Goal: Check status: Check status

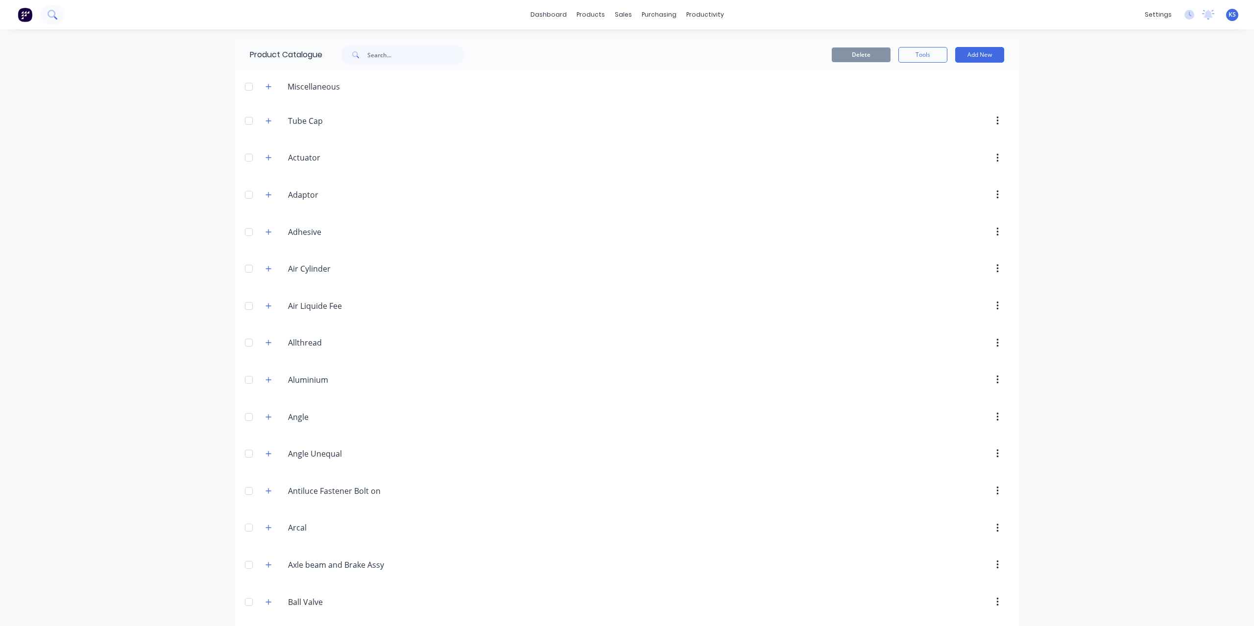
click at [54, 8] on button at bounding box center [52, 15] width 24 height 20
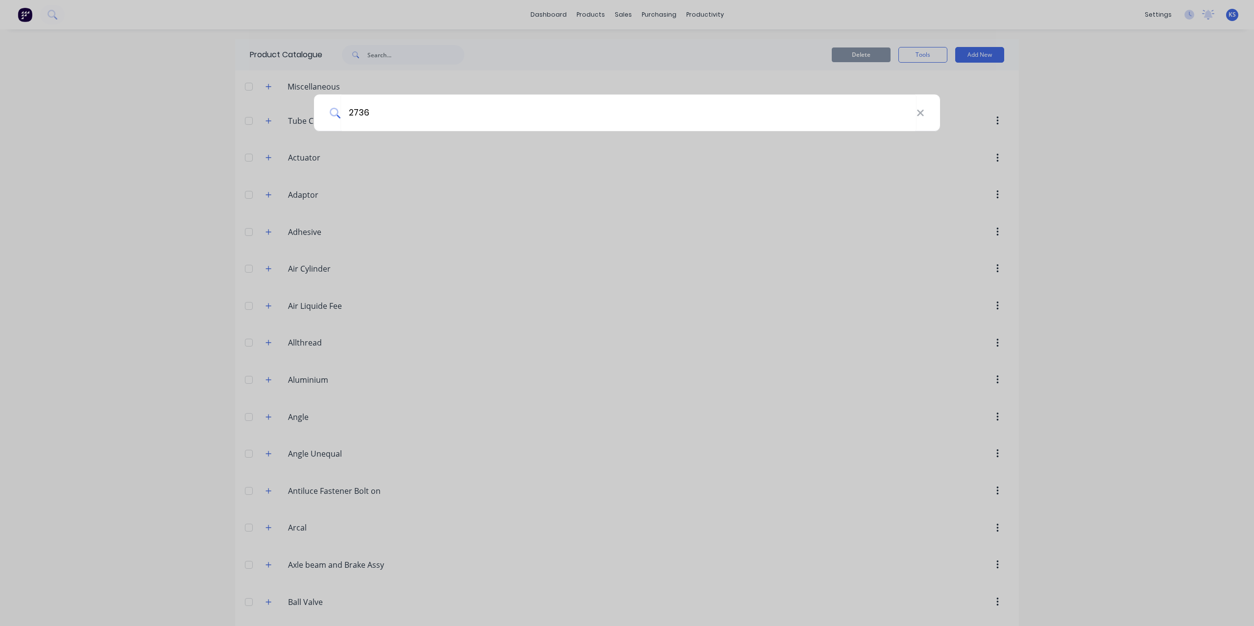
type input "2736"
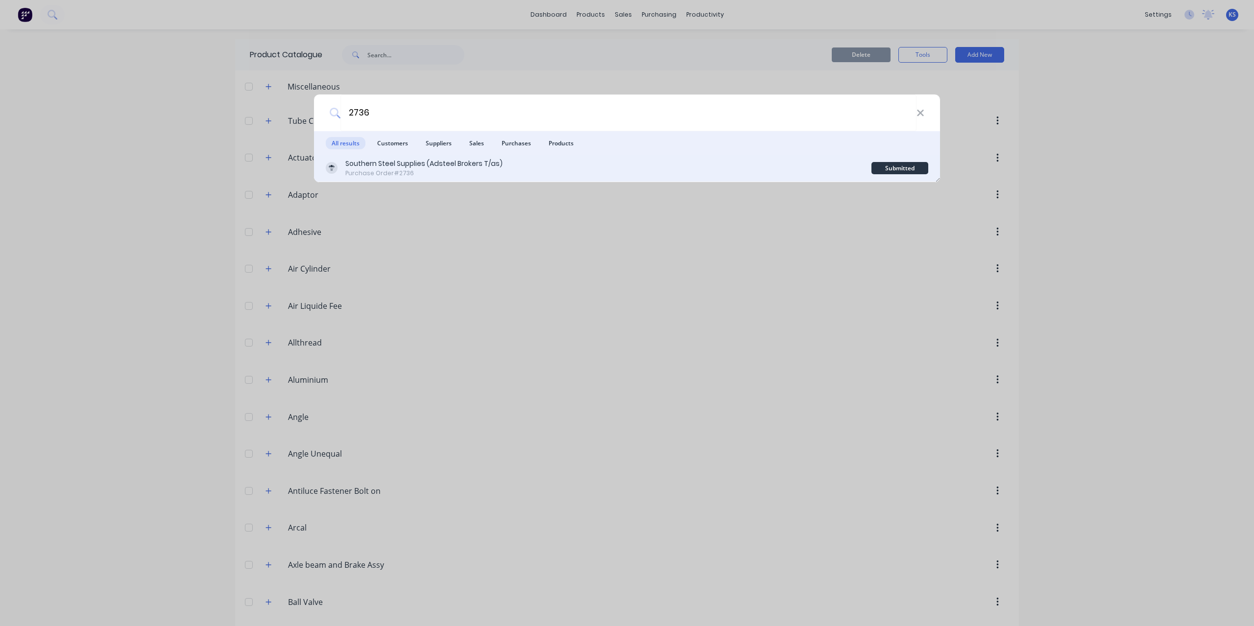
click at [430, 165] on div "Southern Steel Supplies (Adsteel Brokers T/as)" at bounding box center [423, 164] width 157 height 10
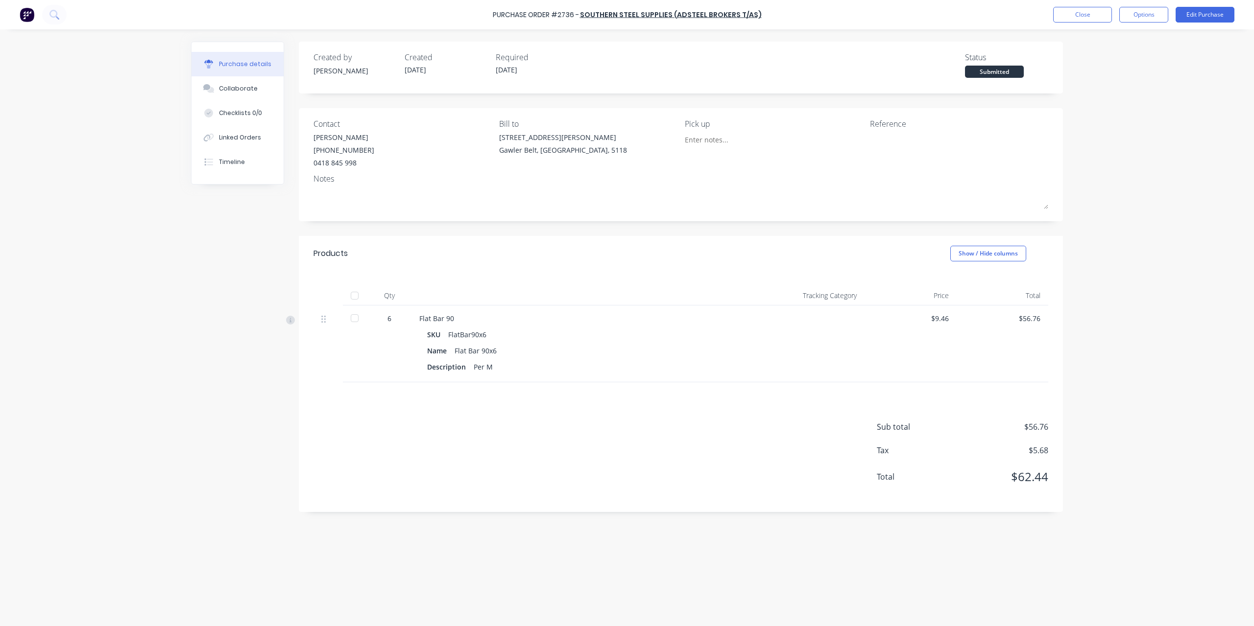
click at [357, 320] on div at bounding box center [355, 319] width 20 height 20
click at [1099, 18] on button "Close" at bounding box center [1082, 15] width 59 height 16
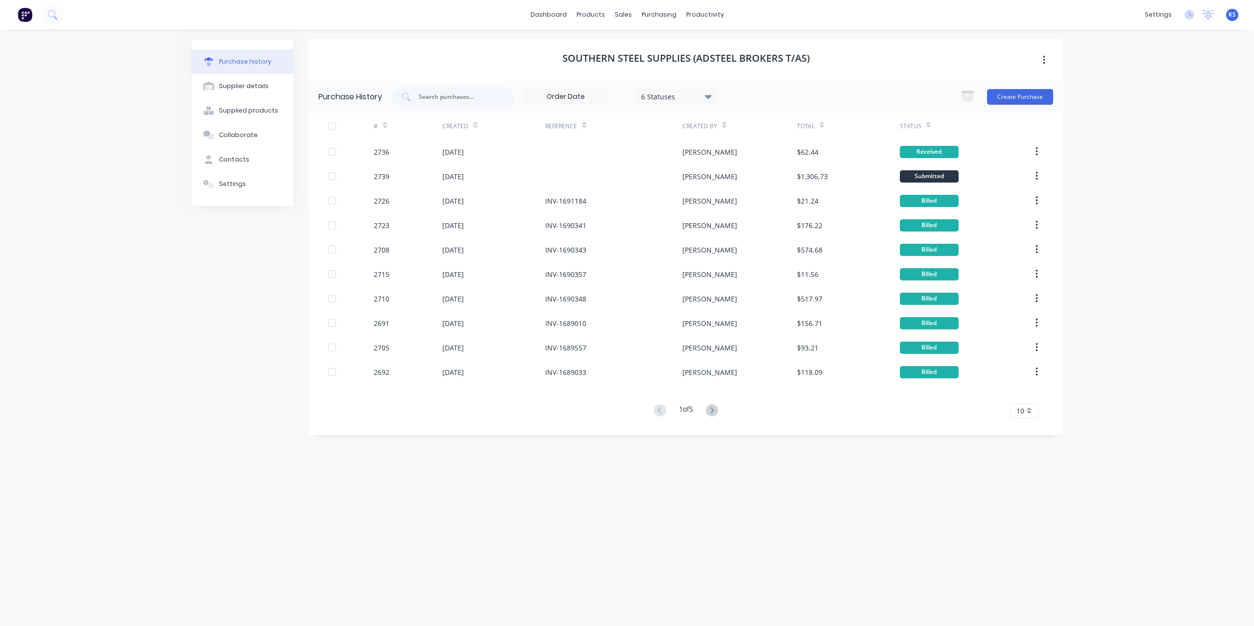
click at [63, 23] on div at bounding box center [32, 15] width 65 height 20
click at [51, 16] on icon at bounding box center [52, 14] width 9 height 9
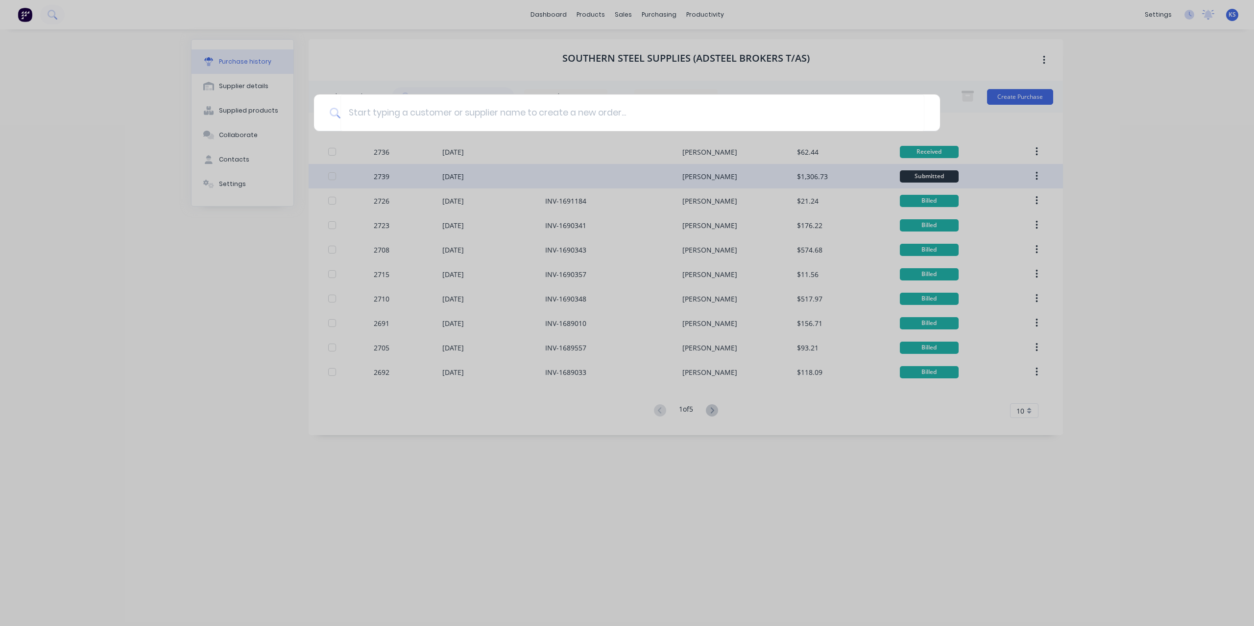
click at [385, 177] on div at bounding box center [627, 313] width 1254 height 626
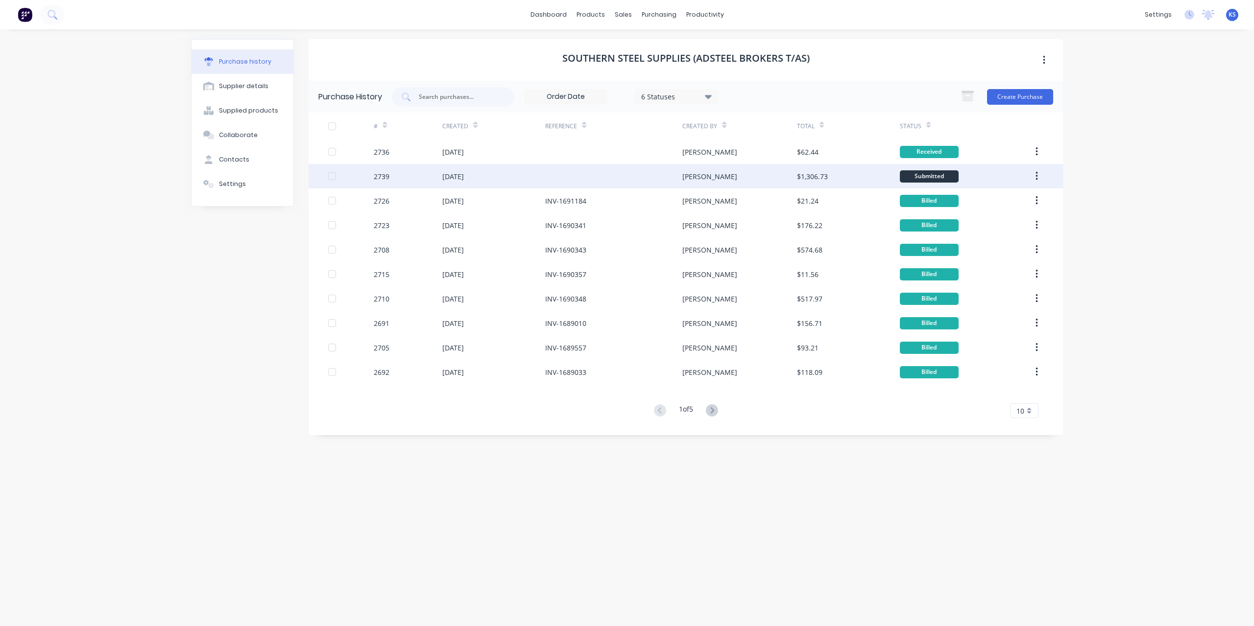
click at [383, 177] on div "2739" at bounding box center [382, 176] width 16 height 10
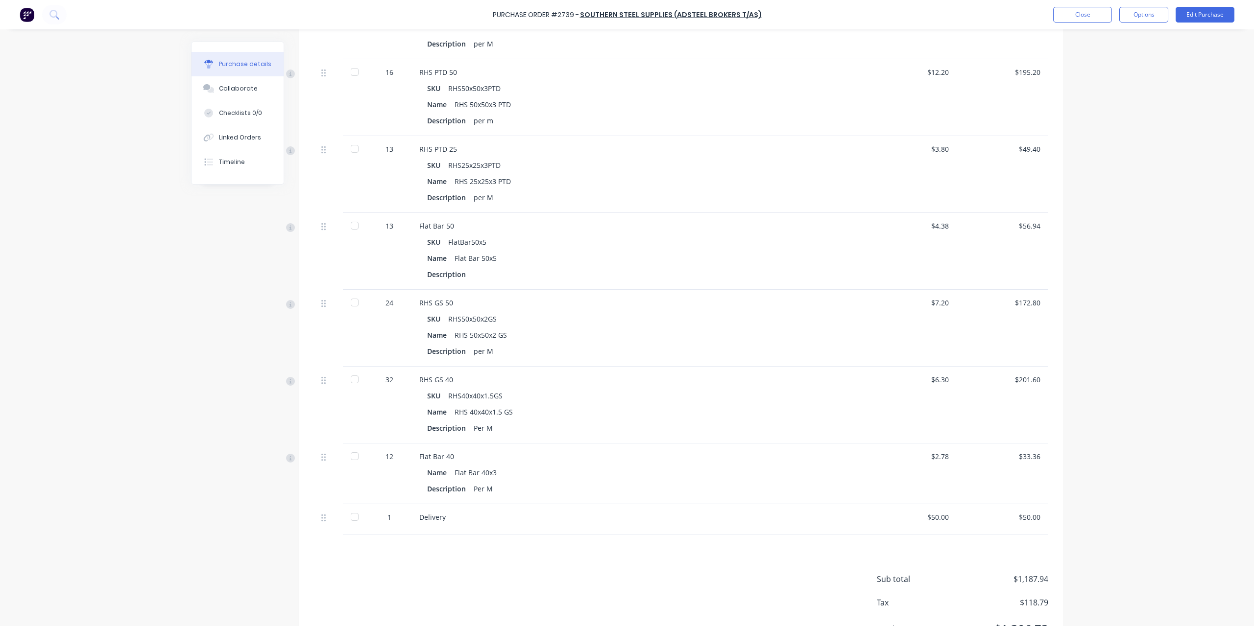
scroll to position [294, 0]
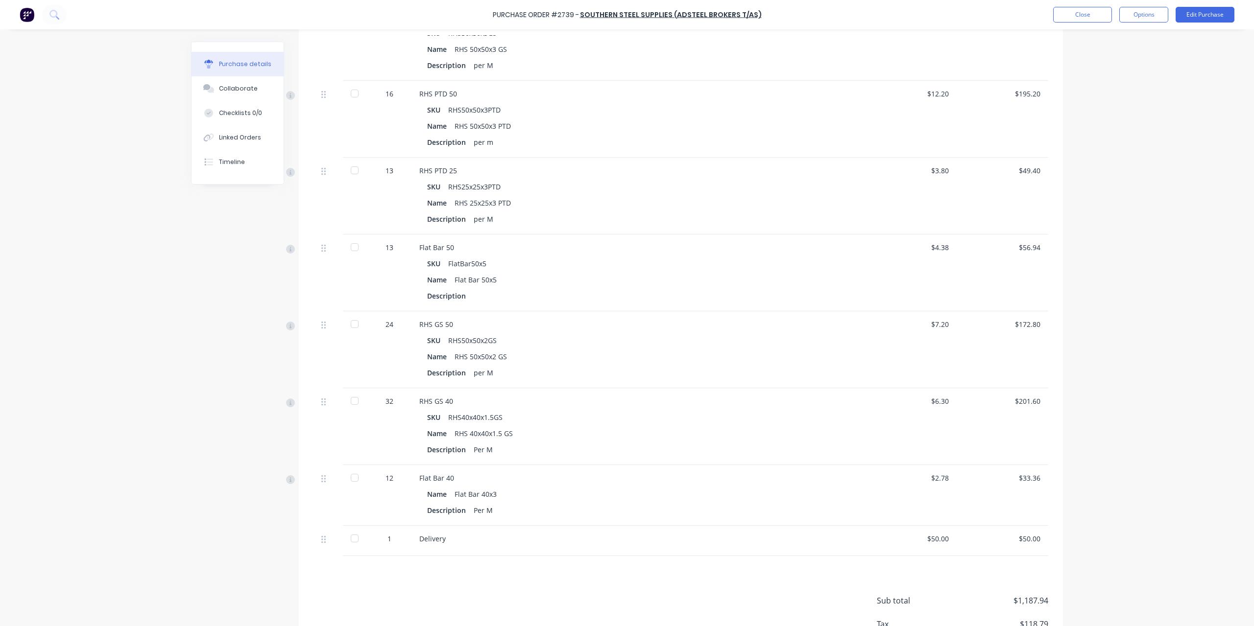
click at [386, 248] on div "13" at bounding box center [389, 247] width 28 height 10
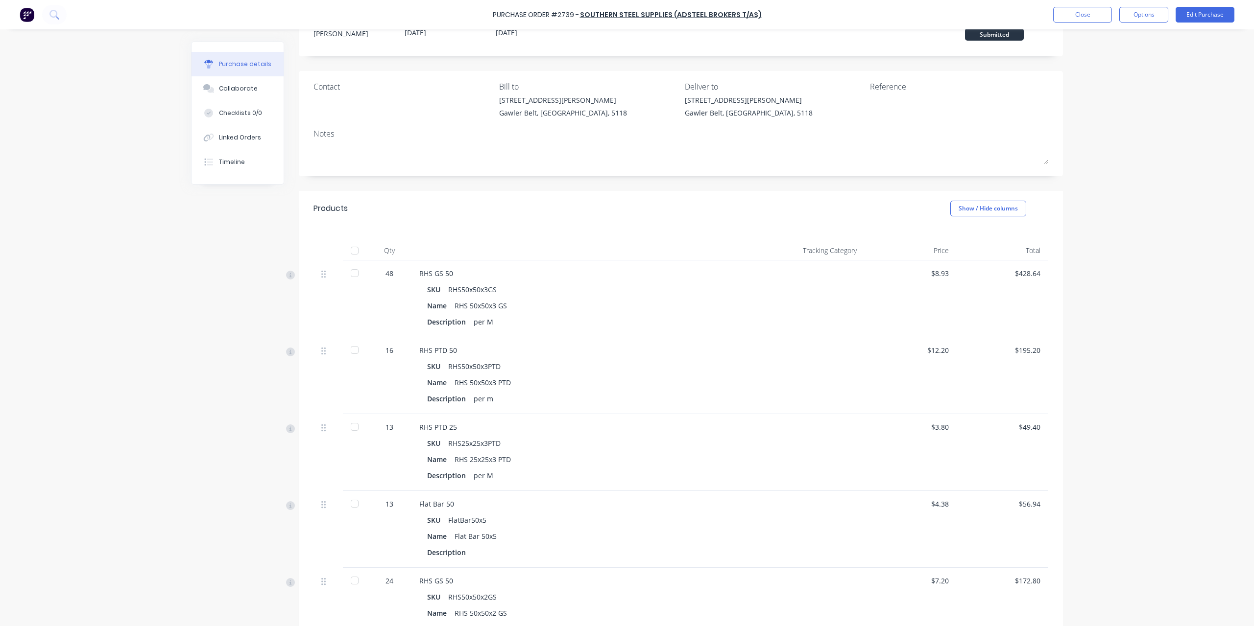
scroll to position [0, 0]
